Goal: Find specific page/section: Find specific page/section

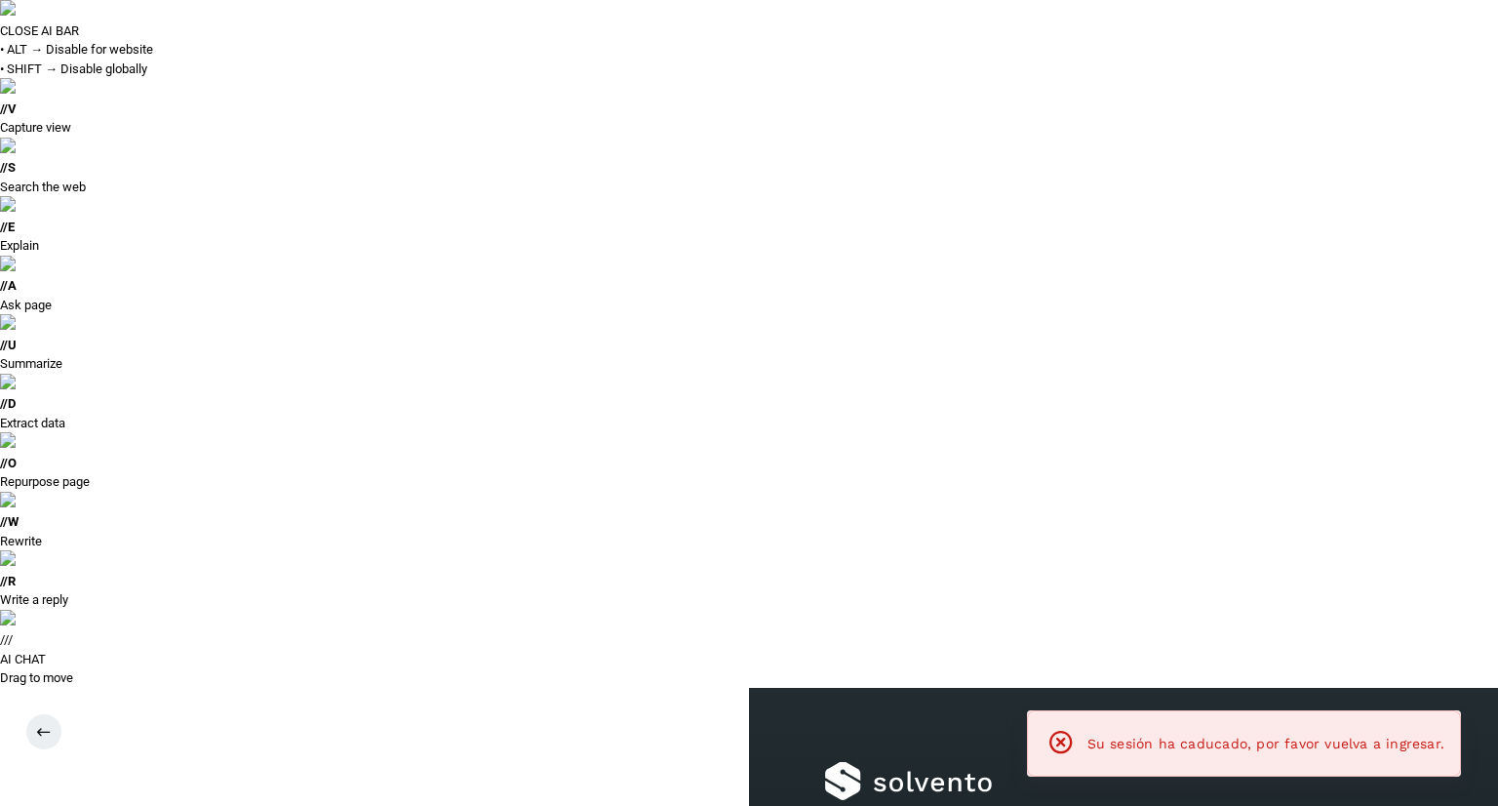
type input "**********"
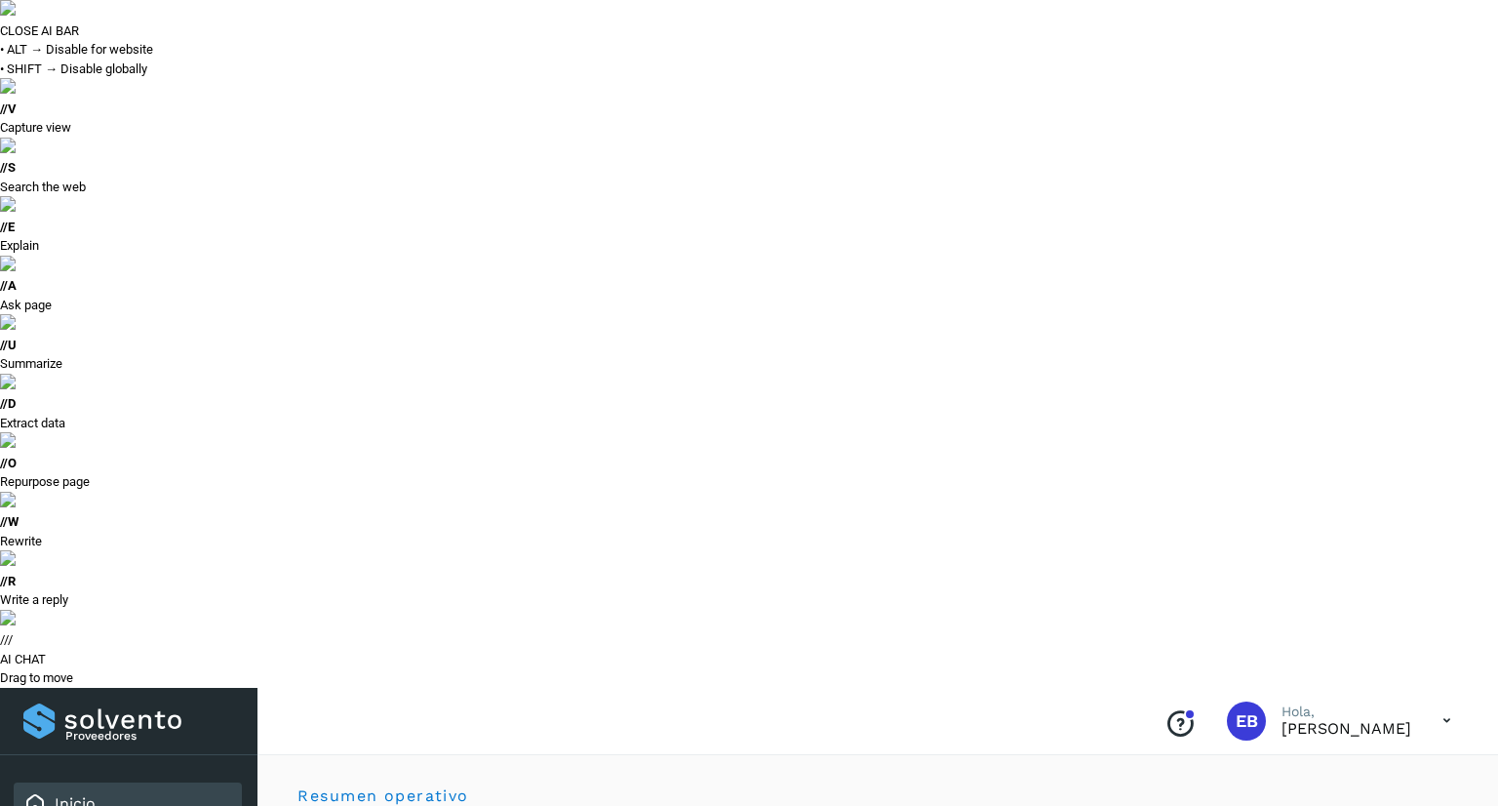
click at [1255, 796] on button "Todas" at bounding box center [1251, 814] width 144 height 36
